Goal: Information Seeking & Learning: Learn about a topic

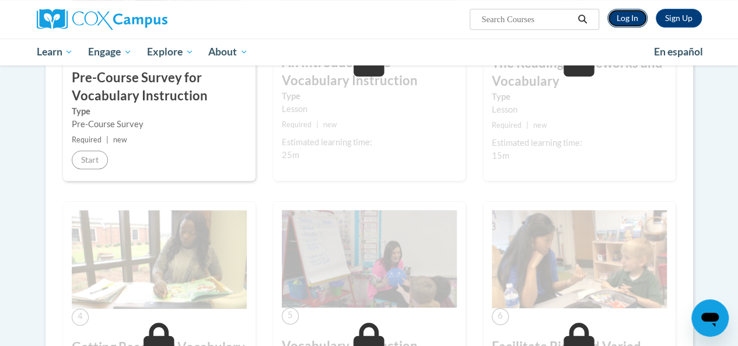
click at [630, 16] on link "Log In" at bounding box center [628, 18] width 40 height 19
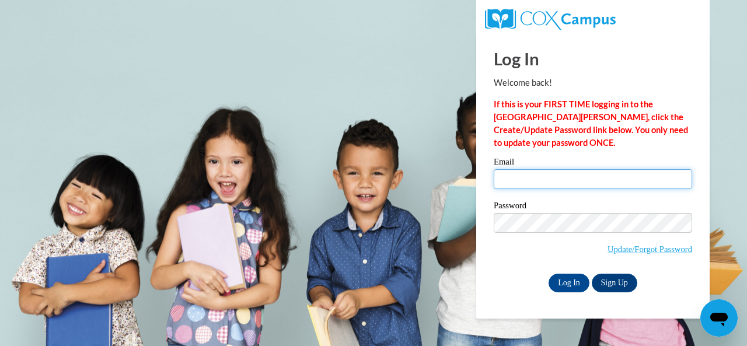
type input "[EMAIL_ADDRESS][DOMAIN_NAME]"
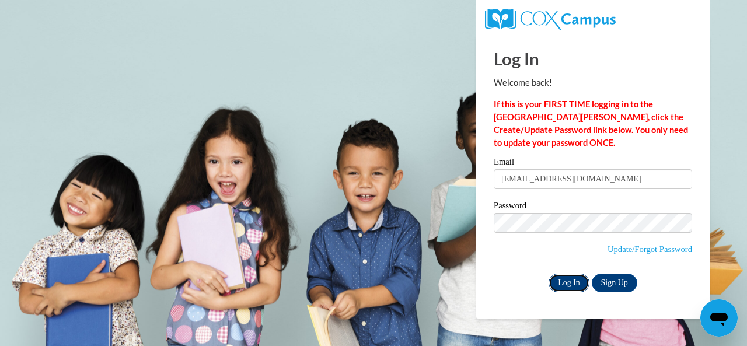
click at [562, 285] on input "Log In" at bounding box center [569, 283] width 41 height 19
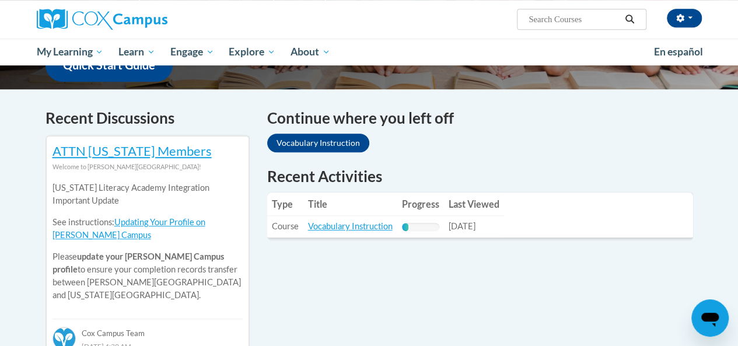
scroll to position [322, 0]
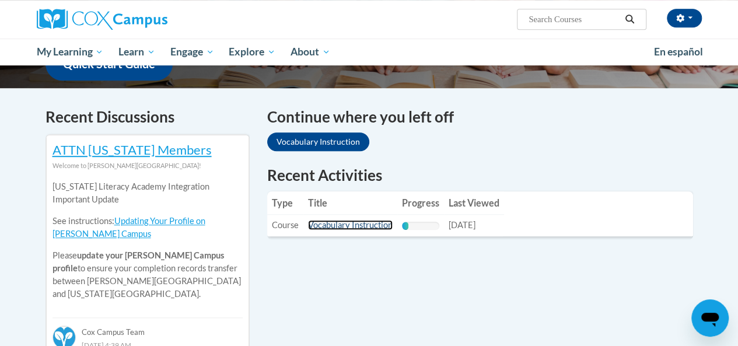
click at [347, 228] on link "Vocabulary Instruction" at bounding box center [350, 225] width 85 height 10
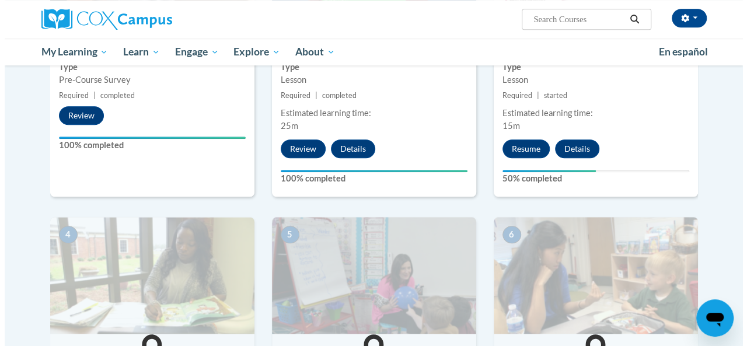
scroll to position [430, 0]
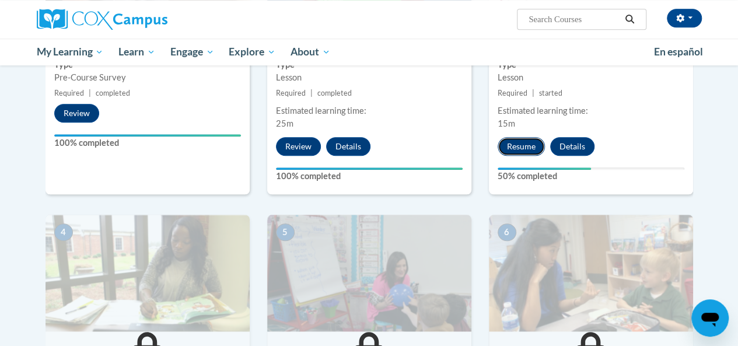
click at [526, 147] on button "Resume" at bounding box center [521, 146] width 47 height 19
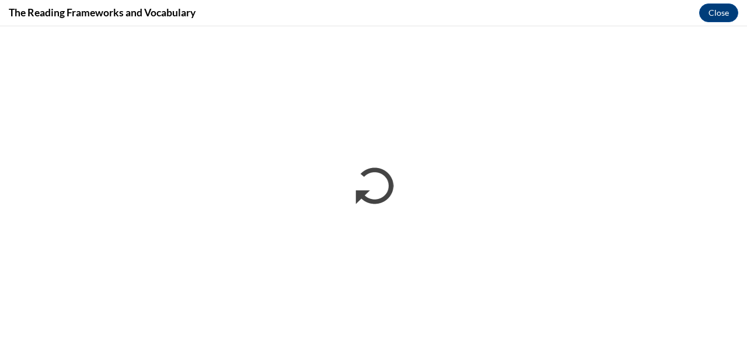
scroll to position [0, 0]
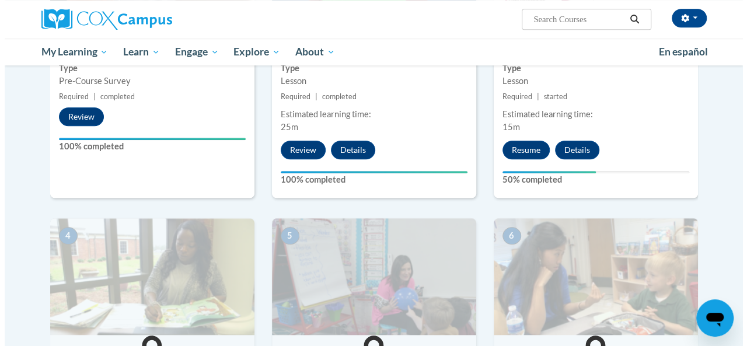
scroll to position [423, 0]
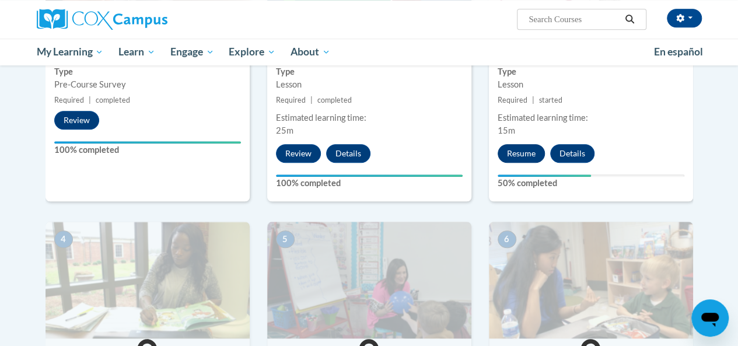
click at [520, 150] on button "Resume" at bounding box center [521, 153] width 47 height 19
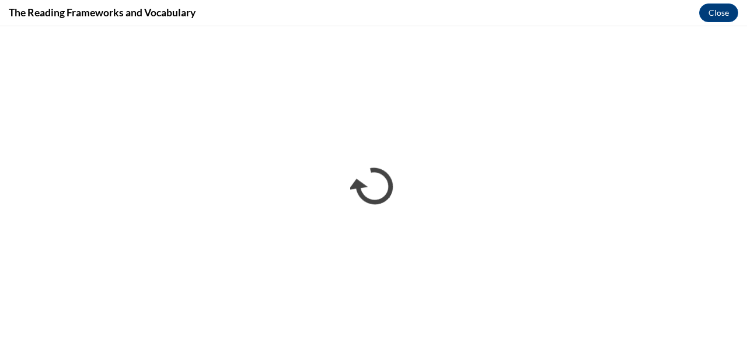
scroll to position [0, 0]
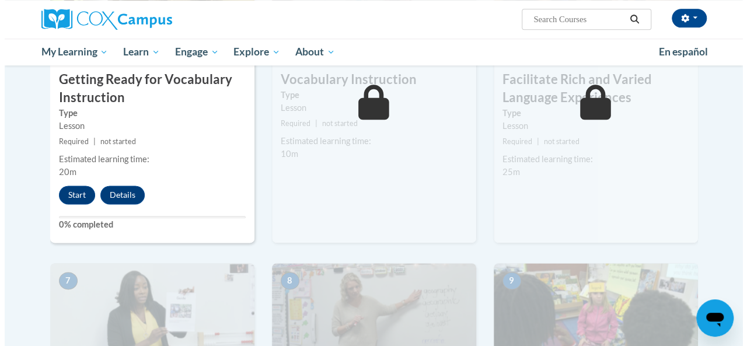
scroll to position [709, 0]
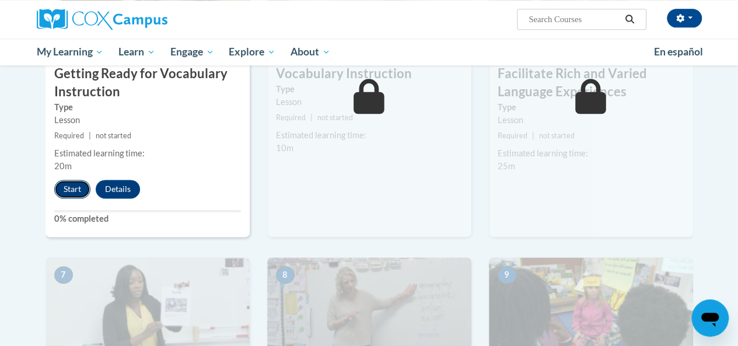
click at [71, 191] on button "Start" at bounding box center [72, 189] width 36 height 19
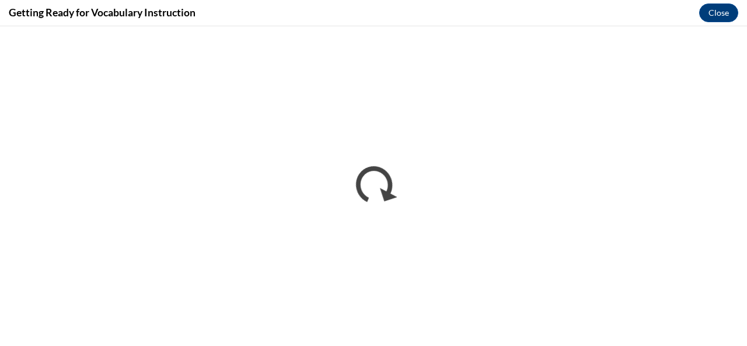
scroll to position [0, 0]
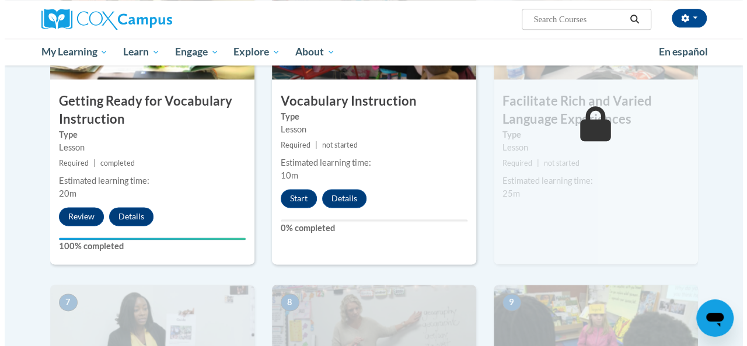
scroll to position [682, 0]
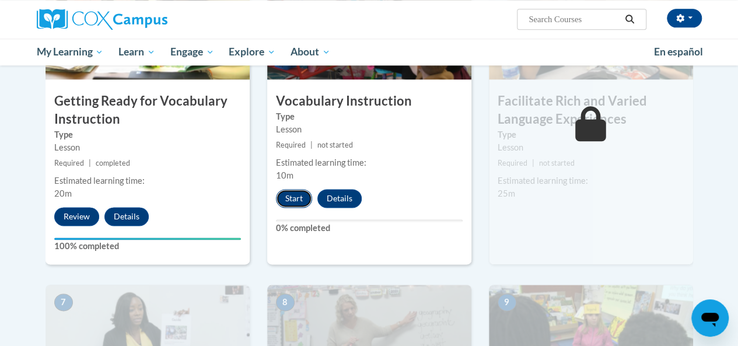
click at [290, 198] on button "Start" at bounding box center [294, 198] width 36 height 19
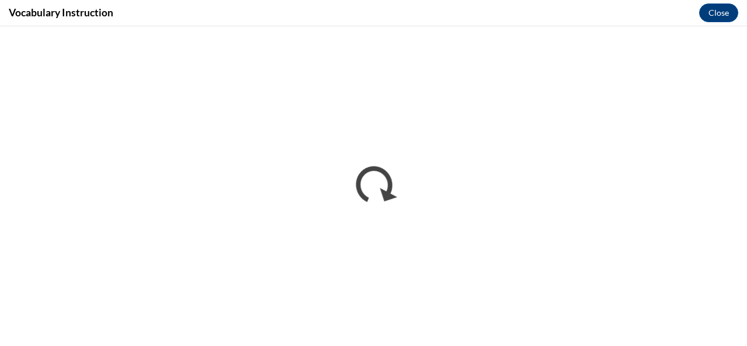
scroll to position [0, 0]
